Goal: Task Accomplishment & Management: Use online tool/utility

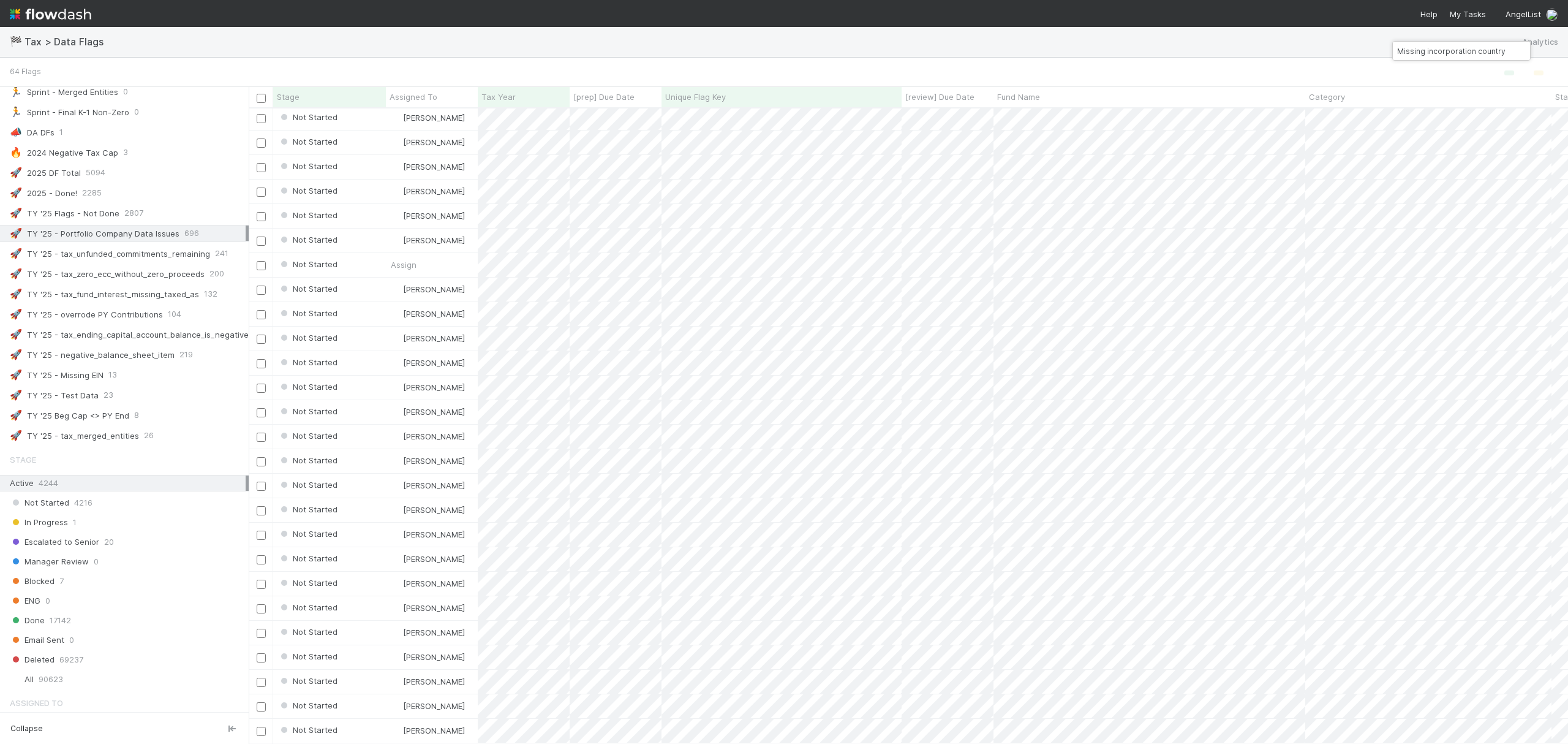
scroll to position [653, 0]
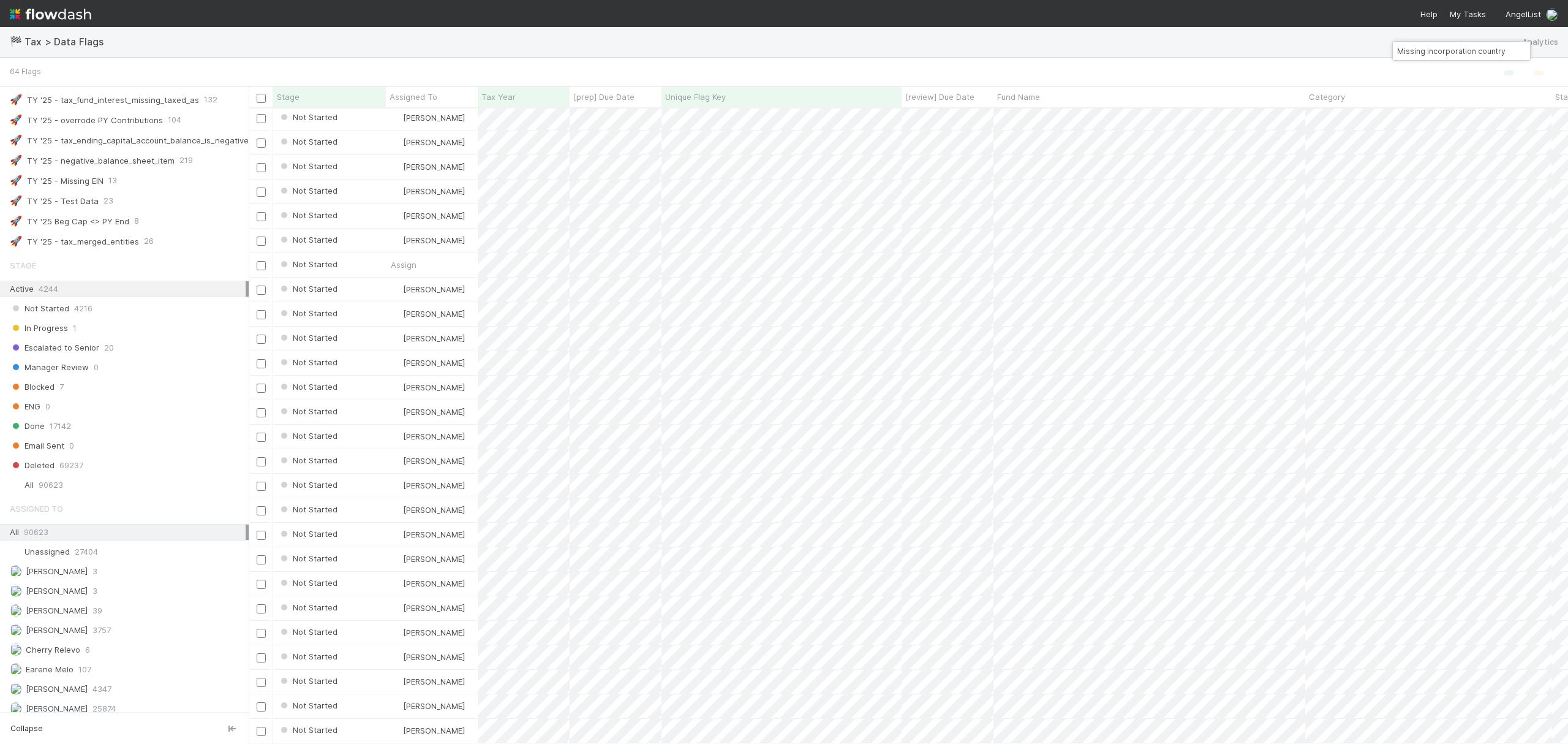
click at [1525, 55] on button "button" at bounding box center [1524, 50] width 13 height 15
click at [109, 478] on div "All 90623" at bounding box center [127, 485] width 236 height 15
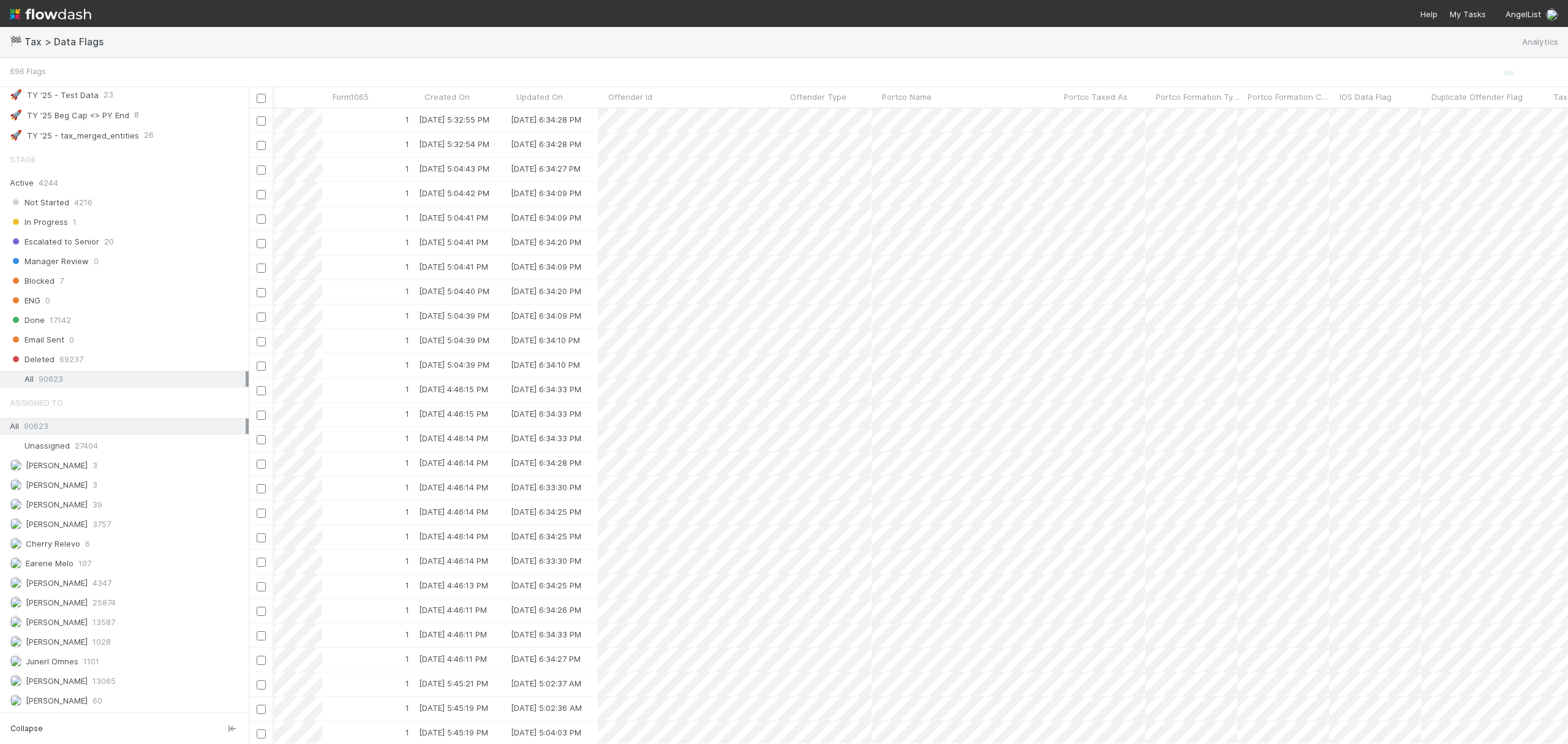
scroll to position [0, 2590]
click at [86, 312] on div "Done 17142" at bounding box center [127, 319] width 236 height 15
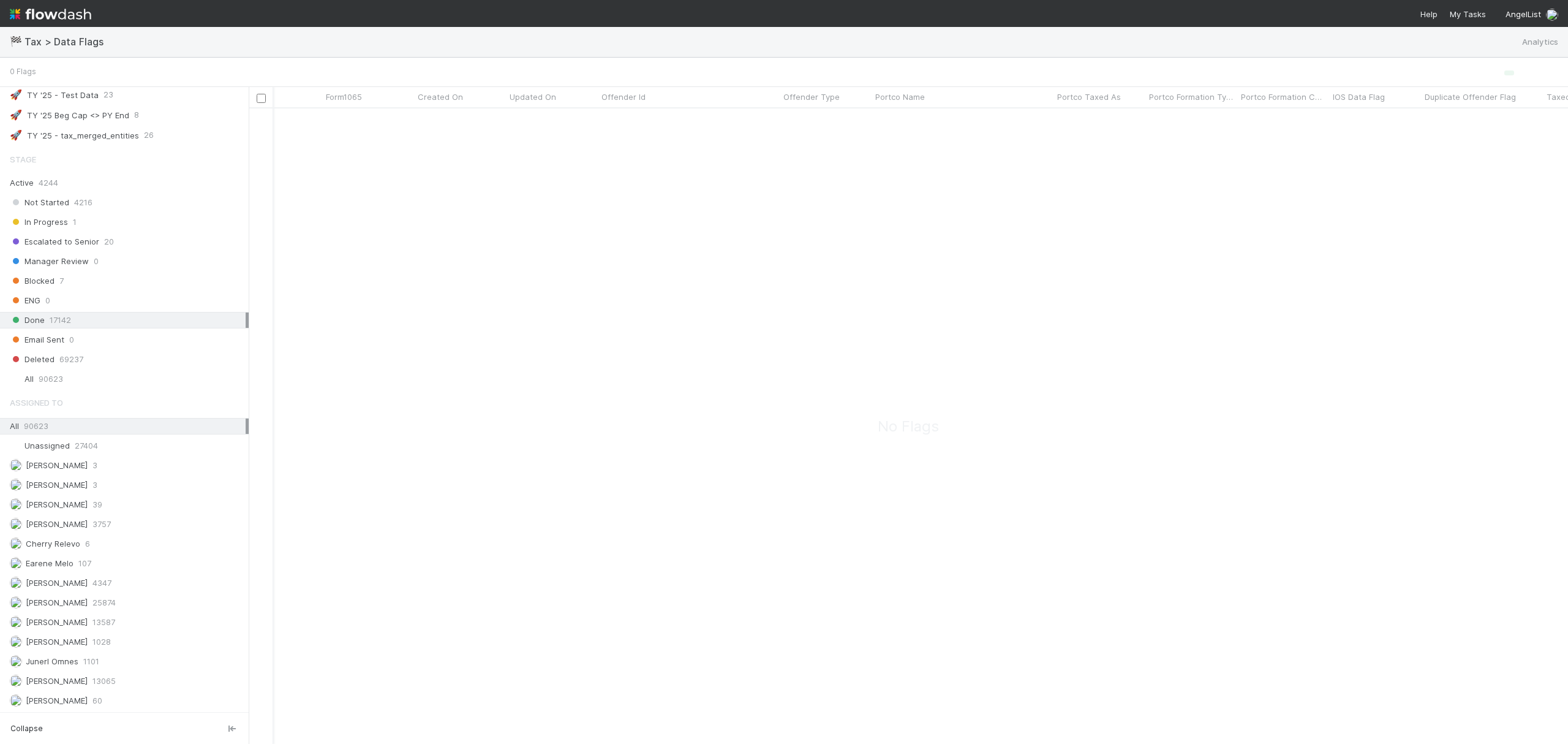
scroll to position [611, 1295]
click at [1539, 73] on icon "button" at bounding box center [1539, 73] width 0 height 0
click at [1461, 72] on div at bounding box center [784, 372] width 1568 height 744
click at [1509, 73] on icon "button" at bounding box center [1509, 73] width 0 height 0
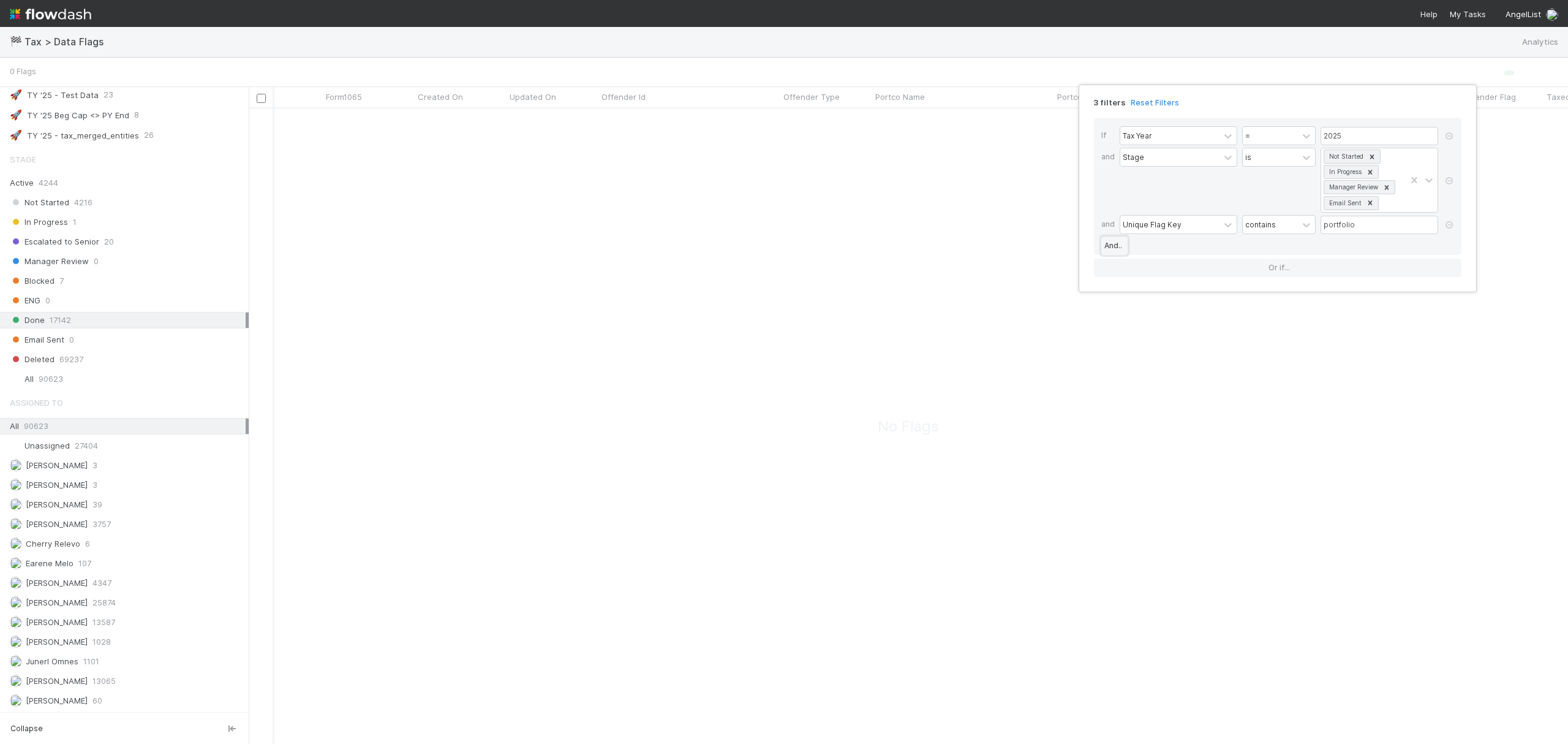
click at [1128, 248] on link "And.." at bounding box center [1114, 245] width 26 height 18
click at [1202, 248] on div "Assigned To" at bounding box center [1170, 246] width 99 height 18
type input "up"
click at [1257, 250] on div "is" at bounding box center [1270, 246] width 55 height 18
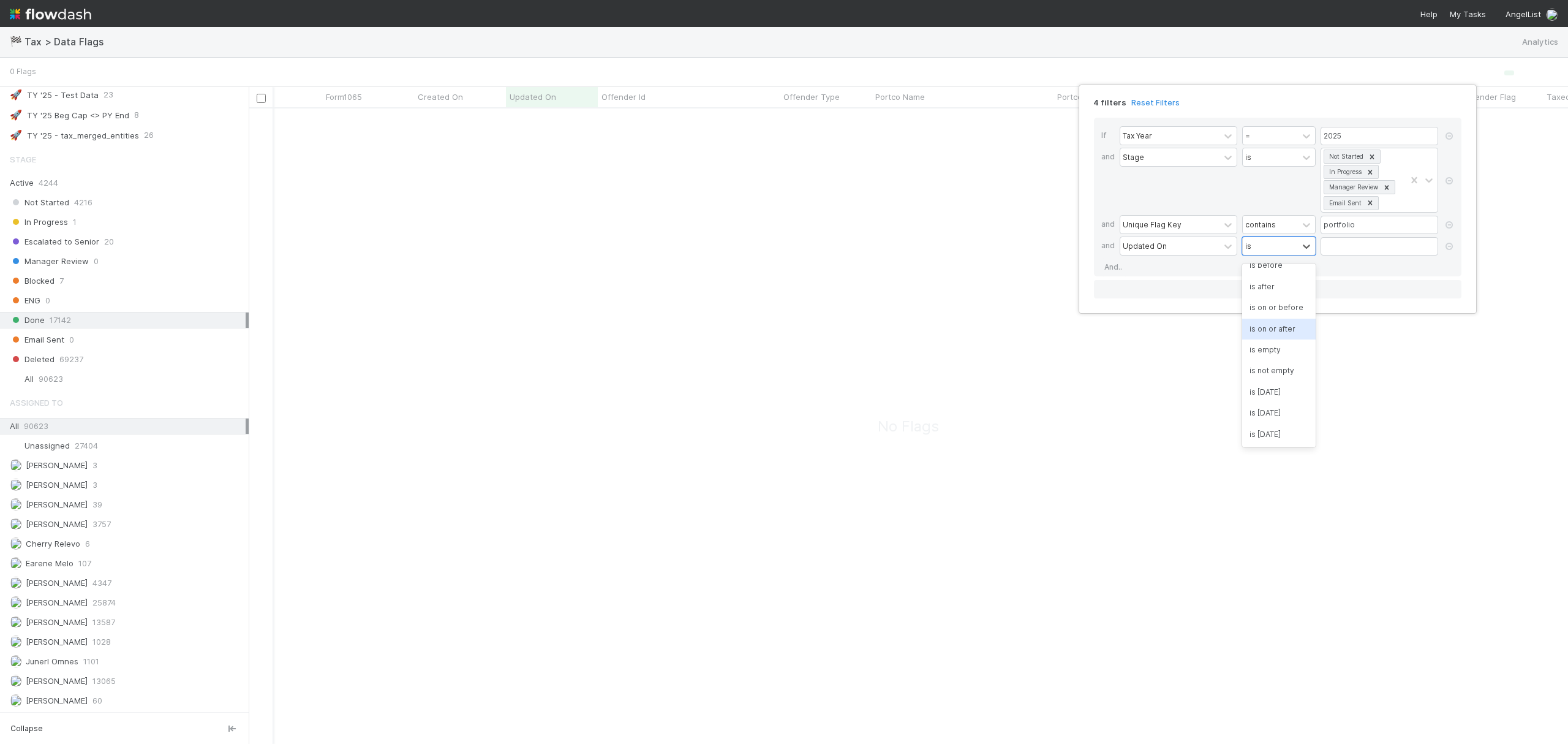
scroll to position [0, 0]
click at [1263, 393] on div "is today" at bounding box center [1280, 392] width 74 height 21
click at [1448, 182] on icon at bounding box center [1449, 180] width 12 height 7
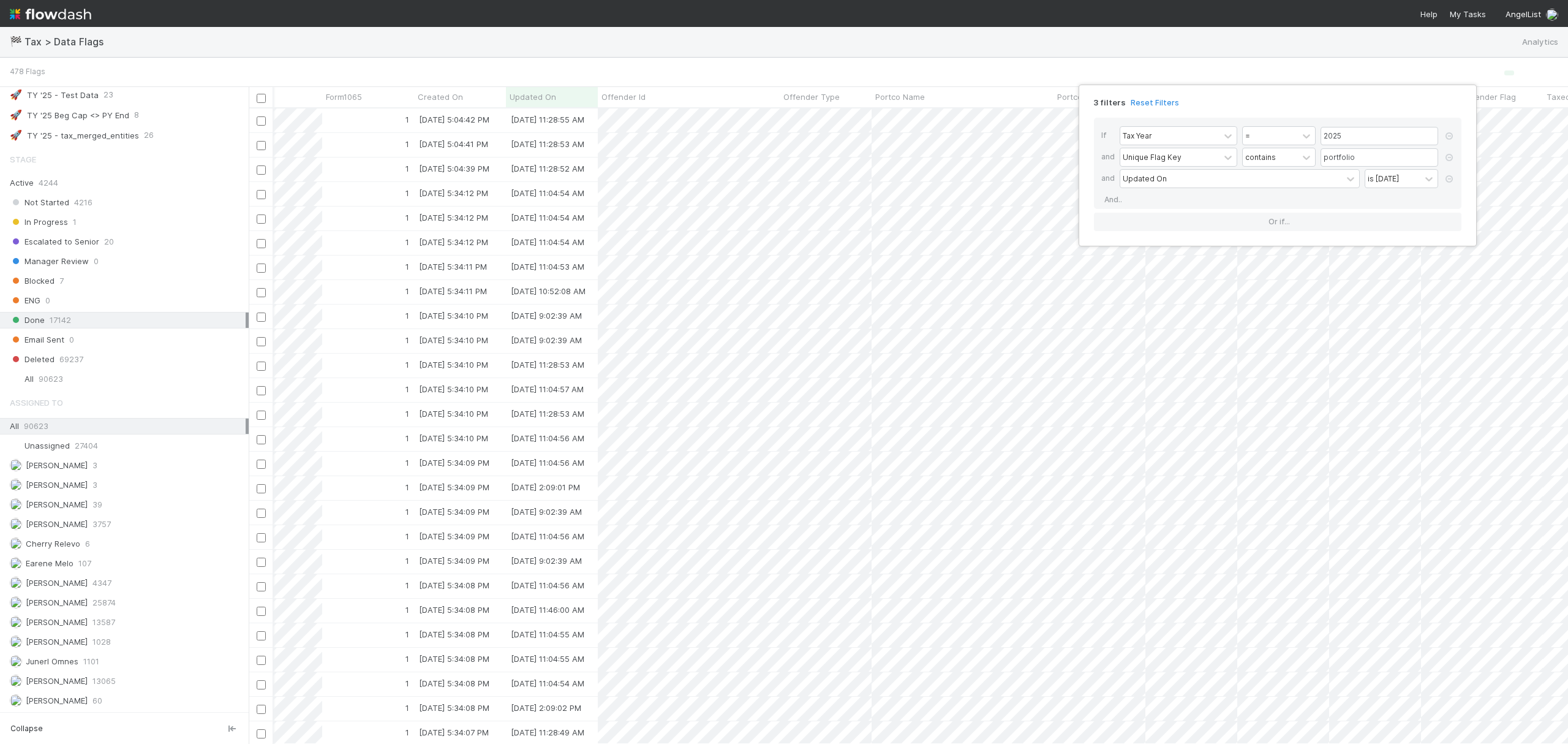
drag, startPoint x: 951, startPoint y: 737, endPoint x: 461, endPoint y: 736, distance: 490.0
click at [461, 737] on div "3 filters Reset Filters If Tax Year = 2025 and Unique Flag Key contains portfol…" at bounding box center [784, 372] width 1568 height 744
click at [1204, 30] on div "3 filters Reset Filters If Tax Year = 2025 and Unique Flag Key contains portfol…" at bounding box center [784, 372] width 1568 height 744
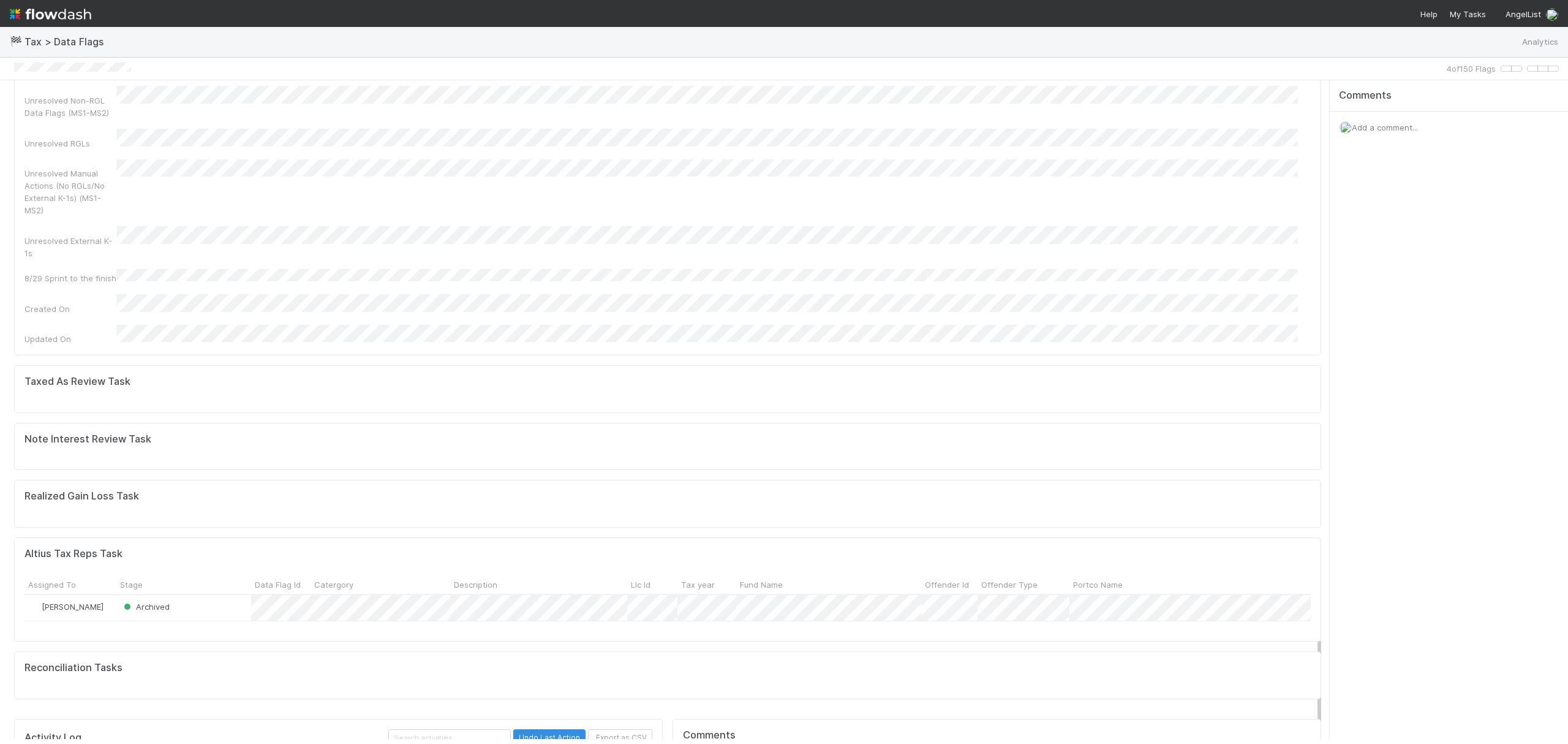
scroll to position [3572, 0]
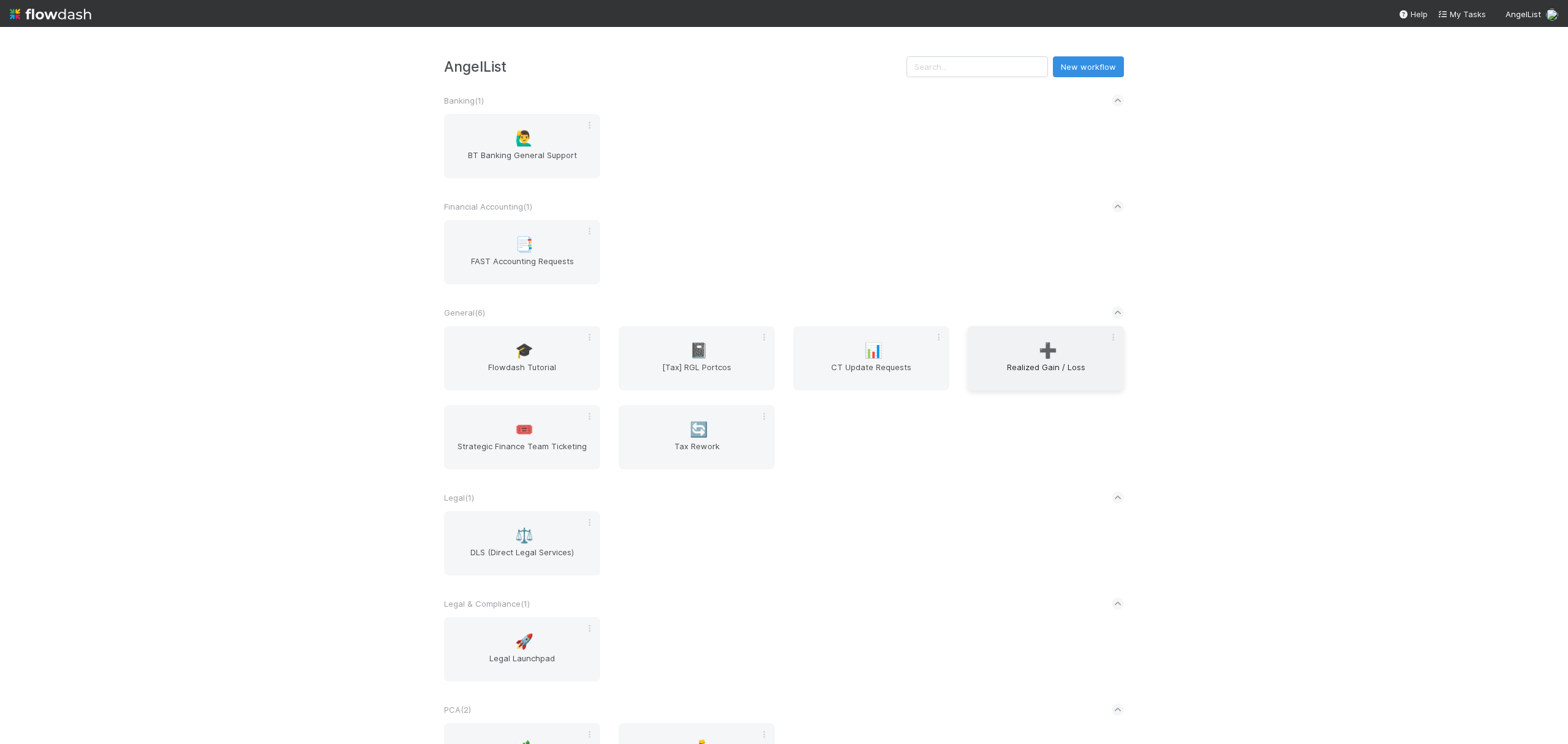
click at [1106, 358] on div "➕ Realized Gain / Loss" at bounding box center [1046, 358] width 156 height 64
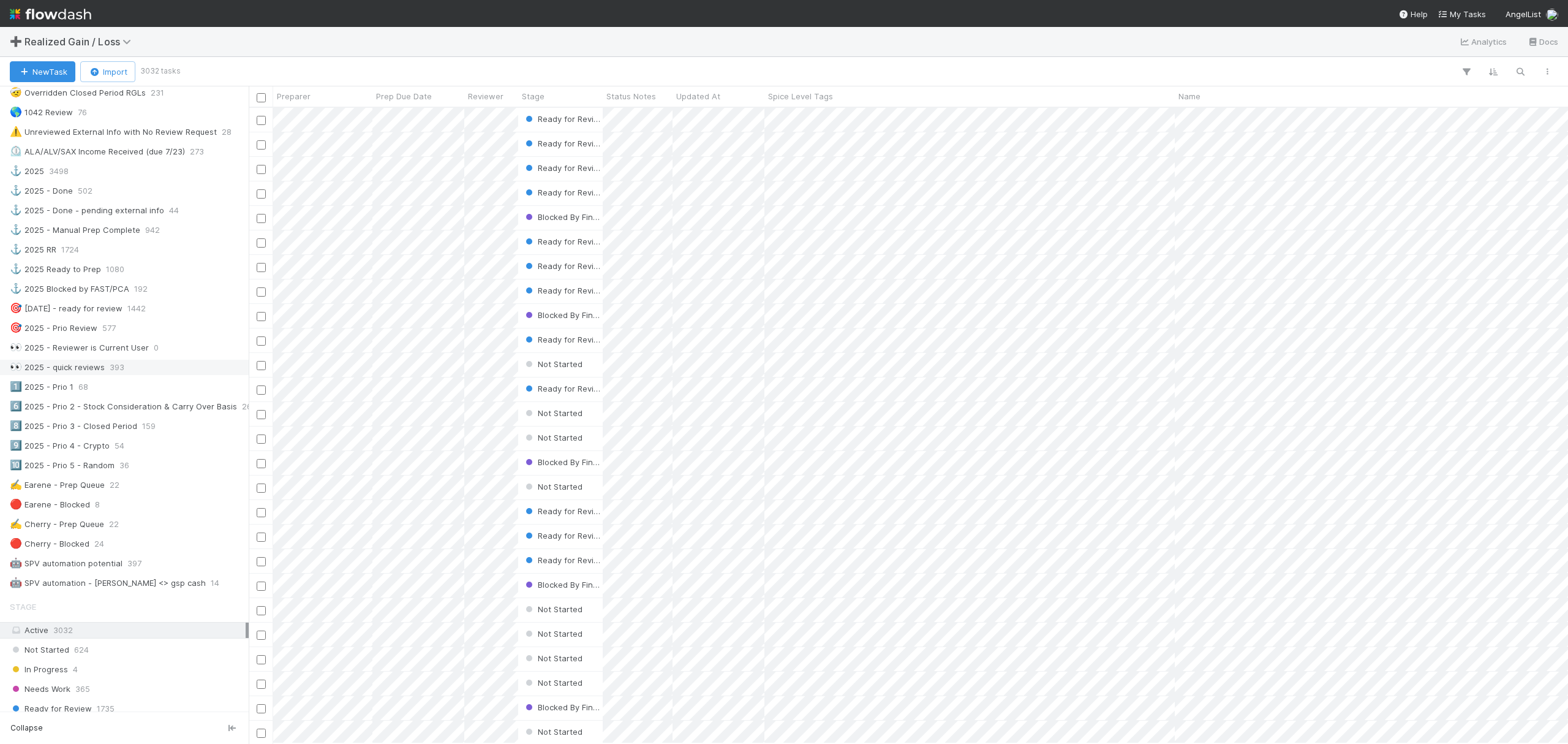
scroll to position [653, 0]
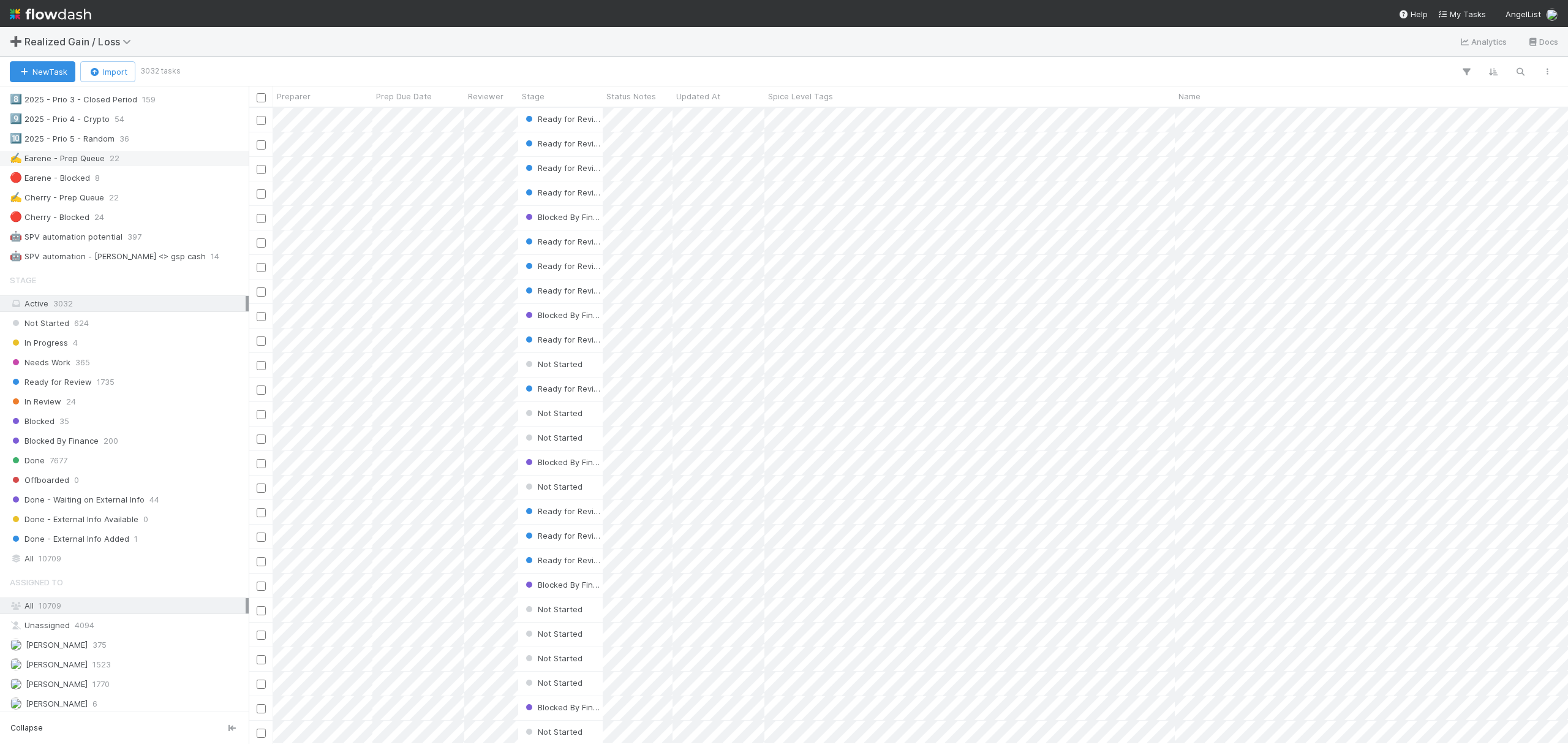
click at [121, 166] on div "✍️ Earene - Prep Queue 22" at bounding box center [127, 157] width 236 height 15
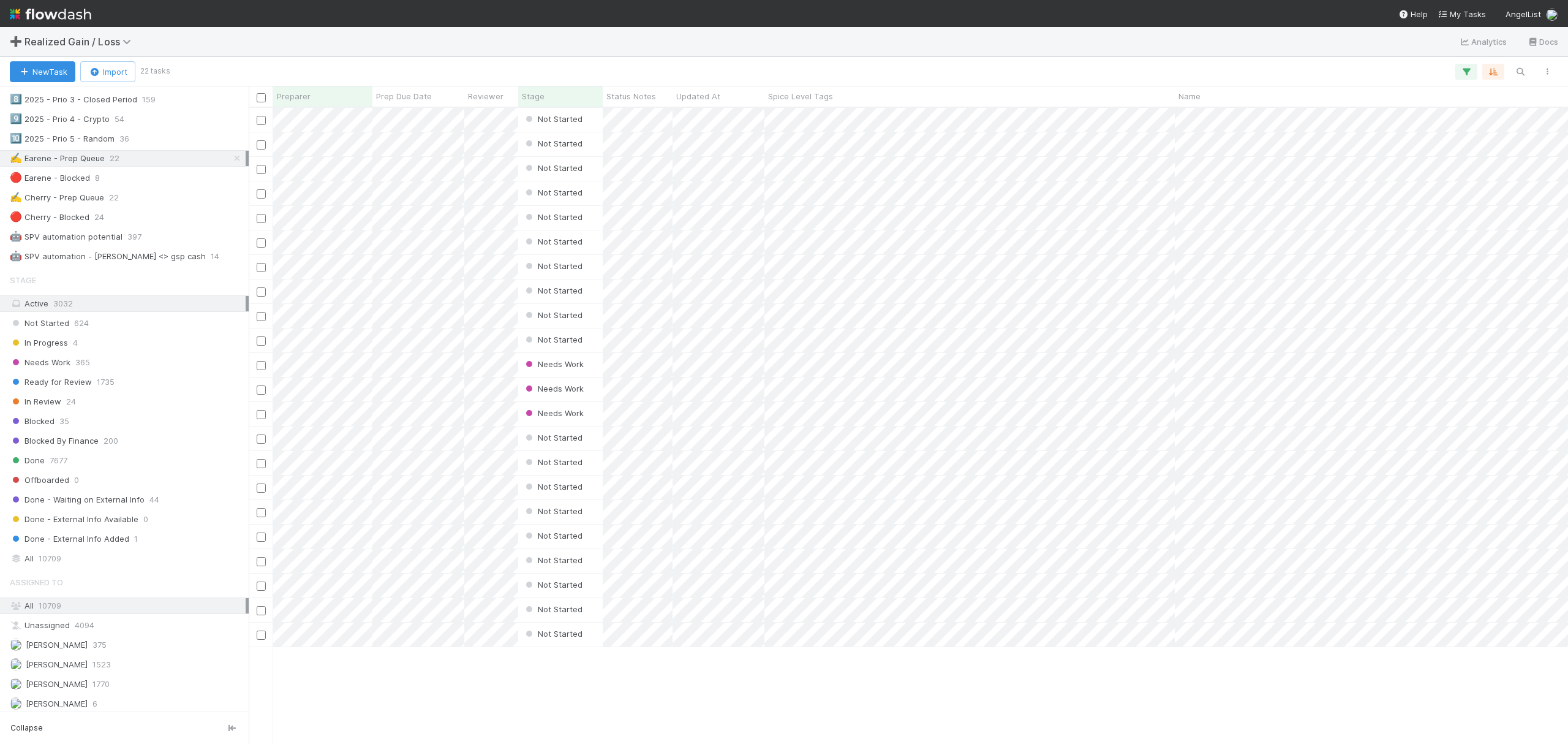
scroll to position [624, 1307]
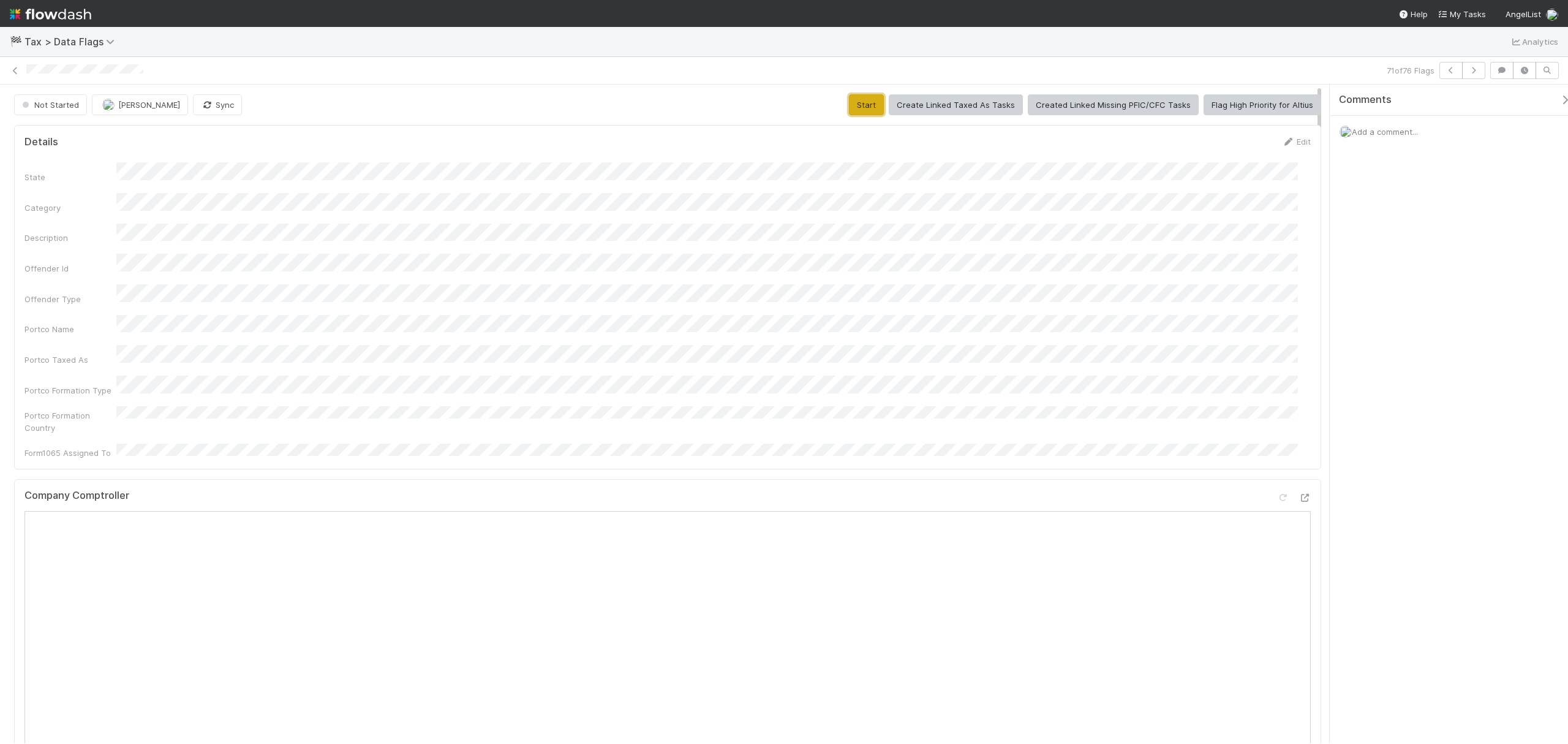
click at [862, 110] on button "Start" at bounding box center [867, 105] width 35 height 21
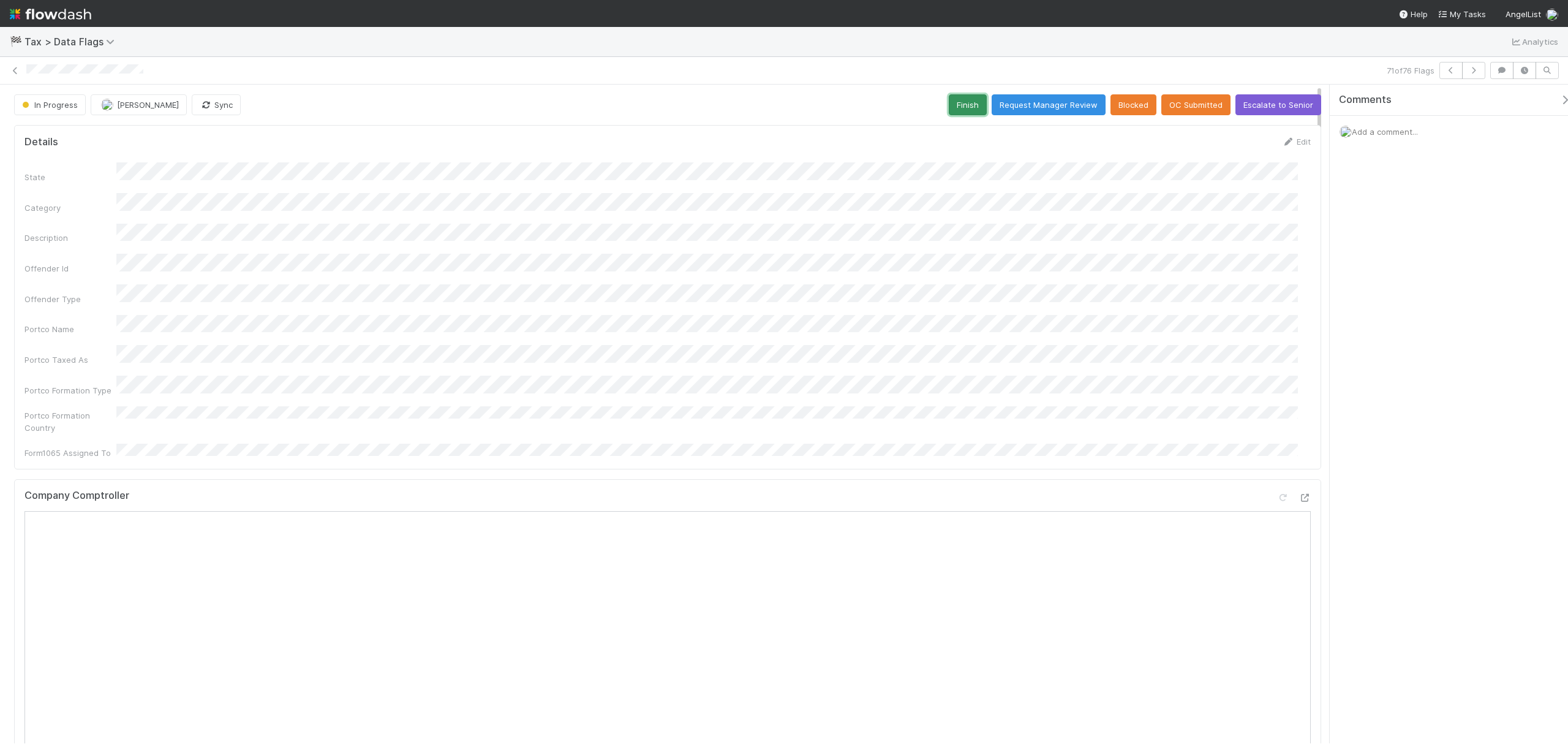
click at [951, 109] on button "Finish" at bounding box center [968, 105] width 38 height 21
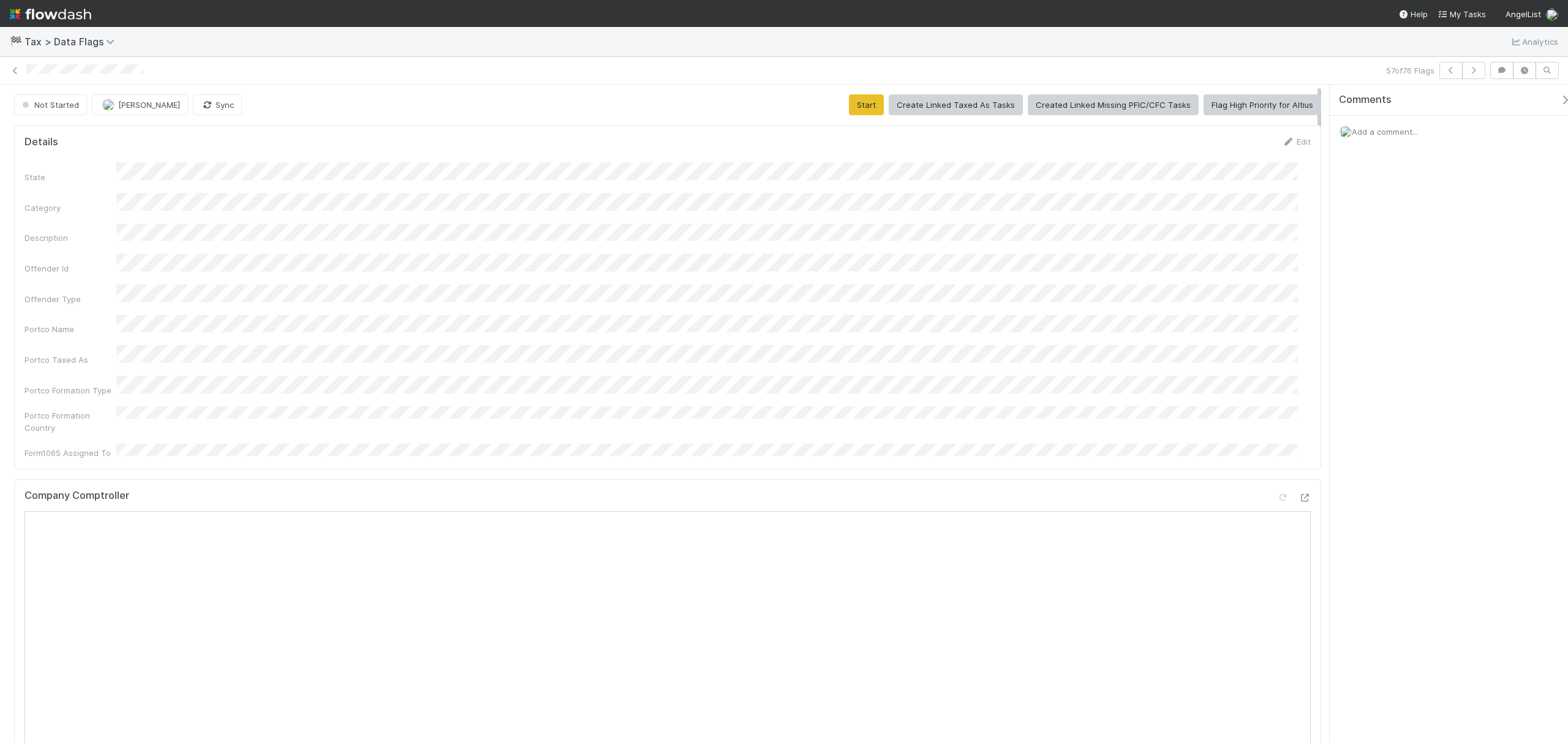
click at [334, 245] on div "State Category Description Offender Id Offender Type Portco Name Portco Taxed A…" at bounding box center [668, 310] width 1287 height 296
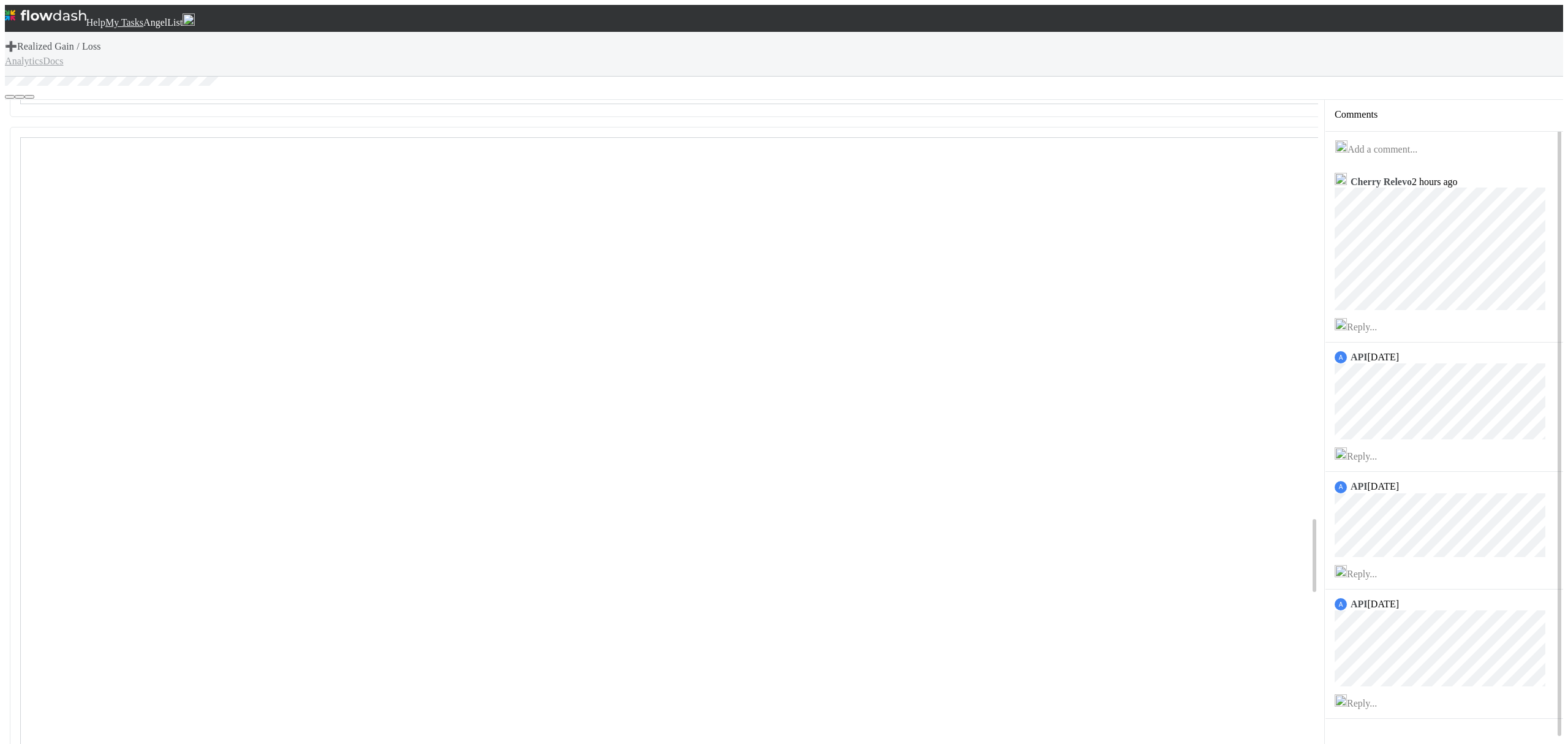
scroll to position [3187, 0]
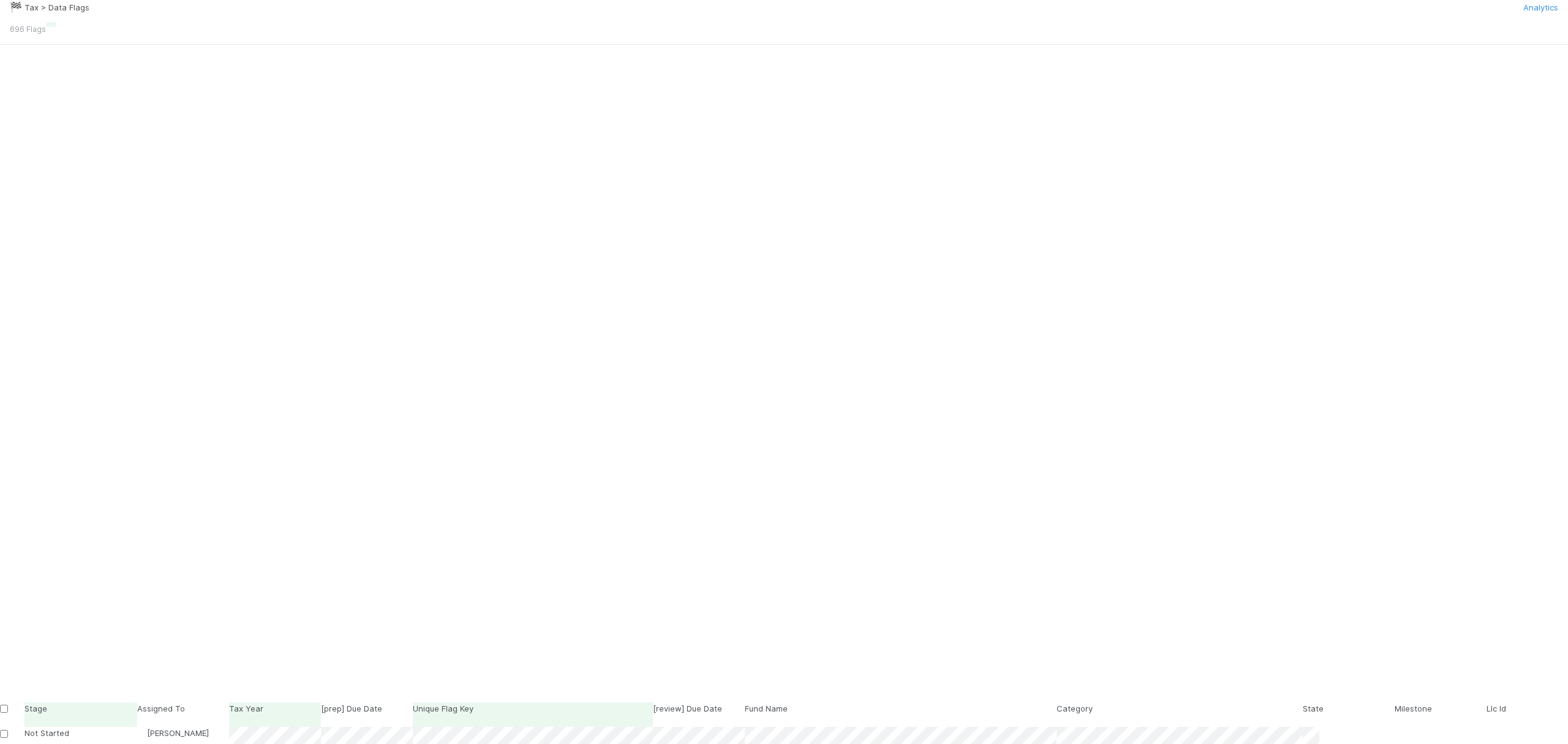
scroll to position [624, 1307]
click at [55, 15] on button "button" at bounding box center [50, 12] width 10 height 5
type input "Tax type is unknown and needs to be updated"
click at [1398, 64] on icon "button" at bounding box center [1398, 64] width 0 height 0
